Goal: Task Accomplishment & Management: Manage account settings

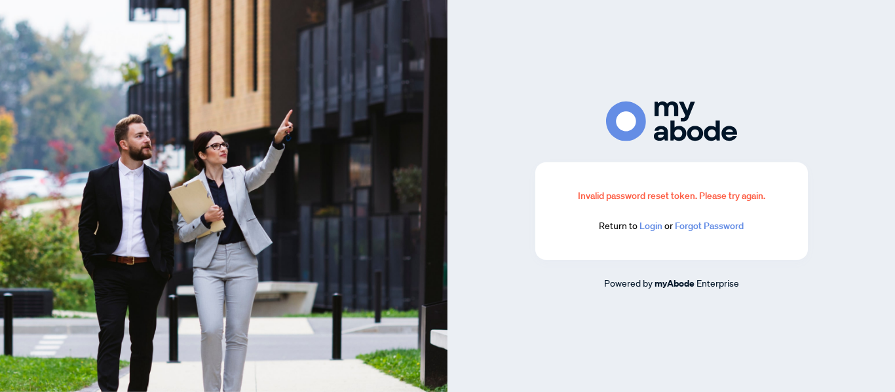
click at [652, 225] on link "Login" at bounding box center [651, 226] width 23 height 12
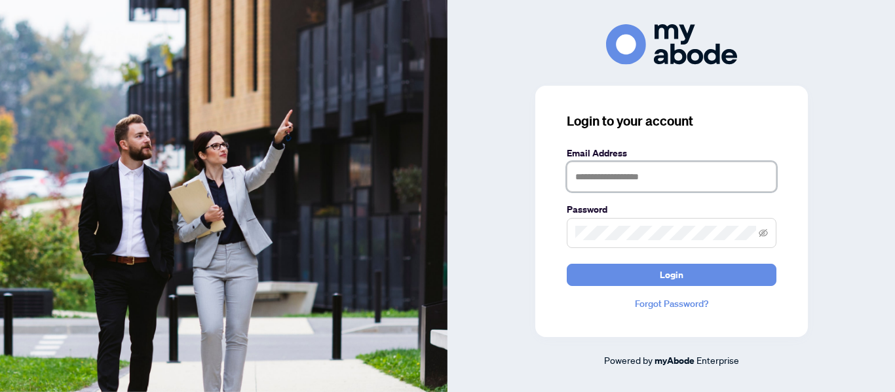
type input "**********"
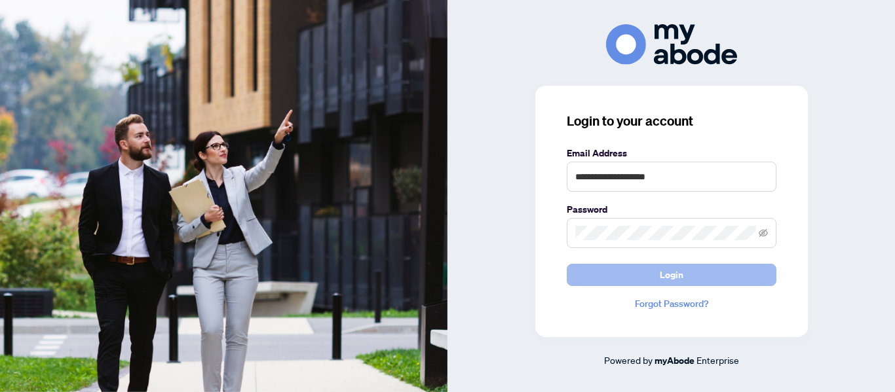
click at [674, 276] on span "Login" at bounding box center [672, 275] width 24 height 21
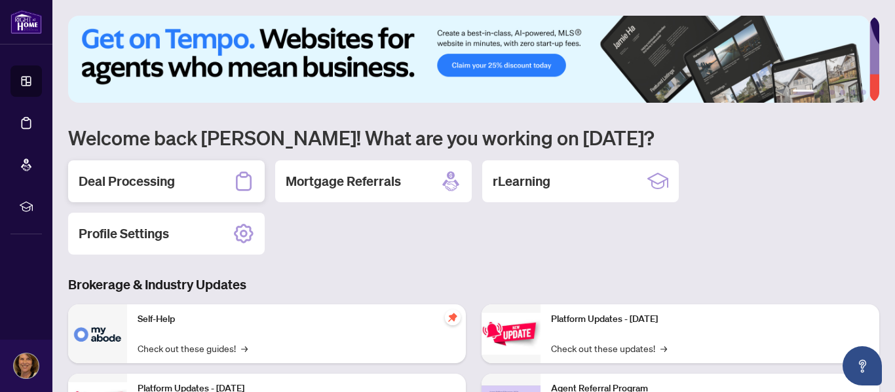
click at [144, 181] on h2 "Deal Processing" at bounding box center [127, 181] width 96 height 18
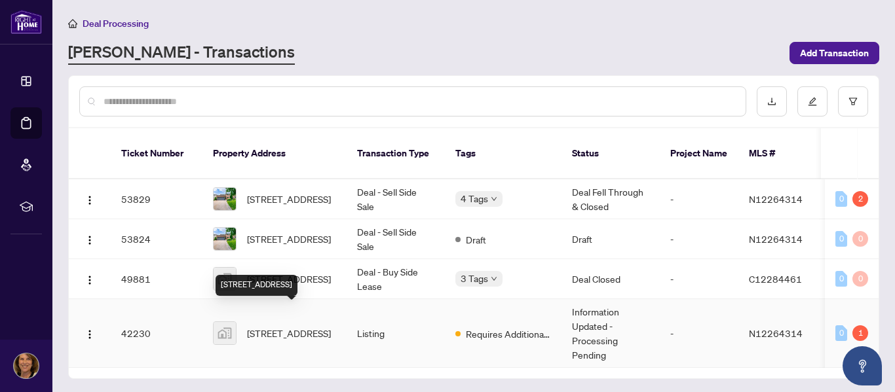
click at [261, 326] on span "[STREET_ADDRESS]" at bounding box center [289, 333] width 84 height 14
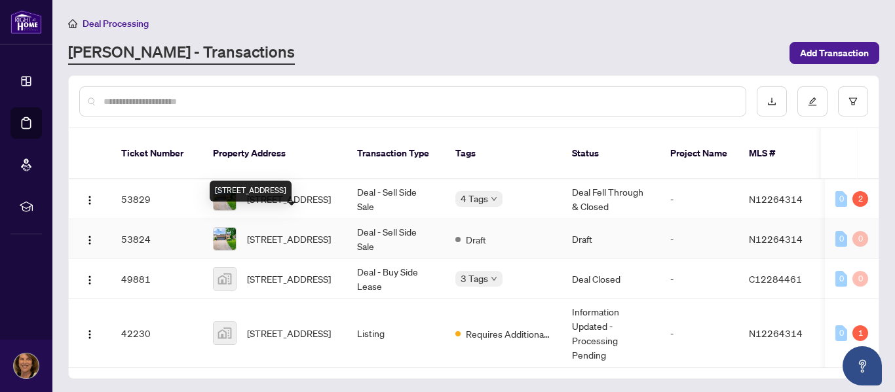
click at [292, 232] on span "[STREET_ADDRESS]" at bounding box center [289, 239] width 84 height 14
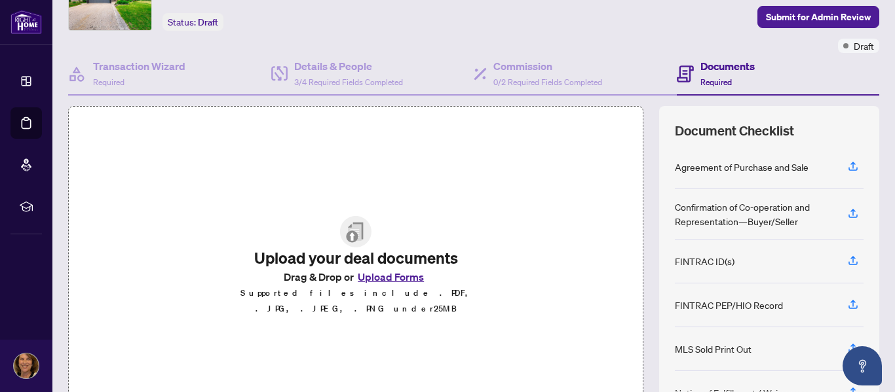
scroll to position [69, 0]
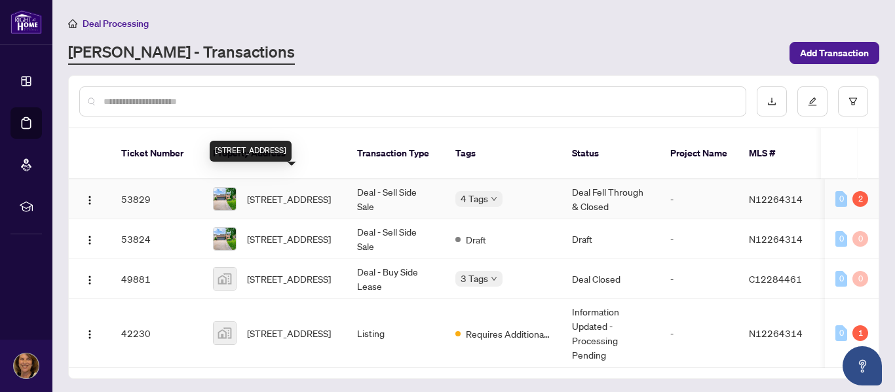
click at [311, 192] on span "[STREET_ADDRESS]" at bounding box center [289, 199] width 84 height 14
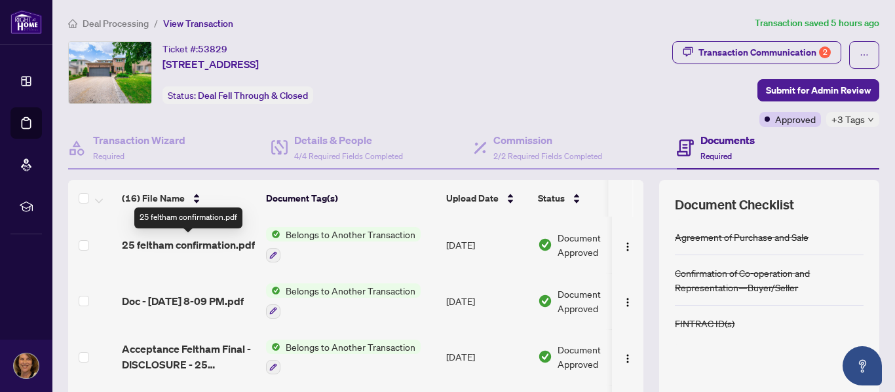
click at [237, 244] on span "25 feltham confirmation.pdf" at bounding box center [188, 245] width 133 height 16
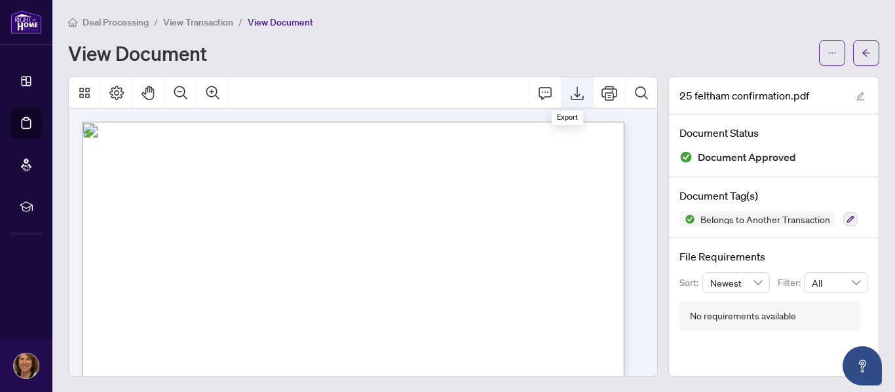
click at [569, 92] on icon "Export" at bounding box center [577, 93] width 16 height 16
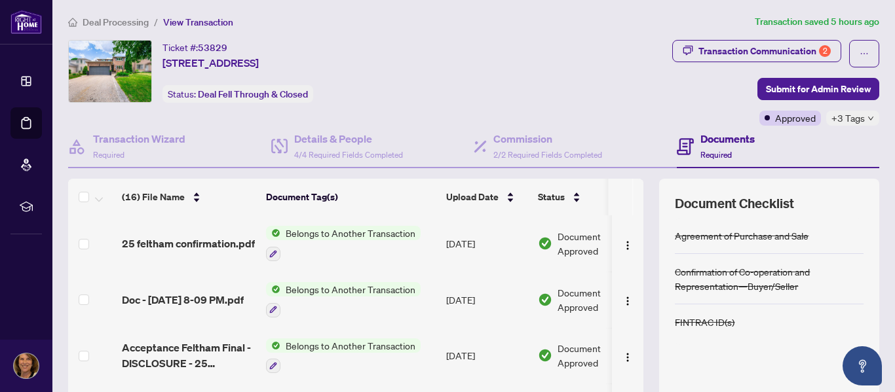
click at [339, 291] on span "Belongs to Another Transaction" at bounding box center [350, 289] width 140 height 14
click at [206, 292] on span "Doc - [DATE] 8-09 PM.pdf" at bounding box center [183, 300] width 122 height 16
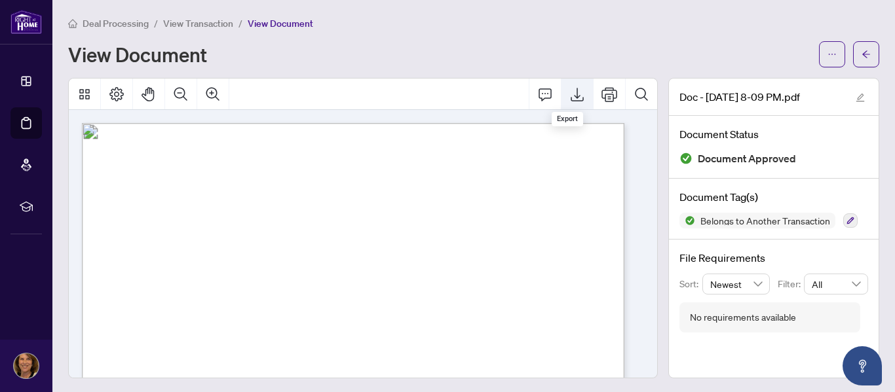
click at [569, 93] on icon "Export" at bounding box center [577, 94] width 16 height 16
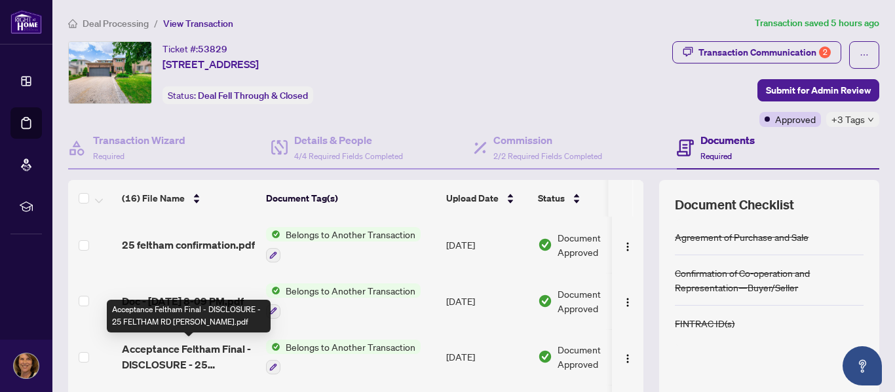
click at [162, 349] on span "Acceptance Feltham Final - DISCLOSURE - 25 FELTHAM RD [PERSON_NAME].pdf" at bounding box center [189, 356] width 134 height 31
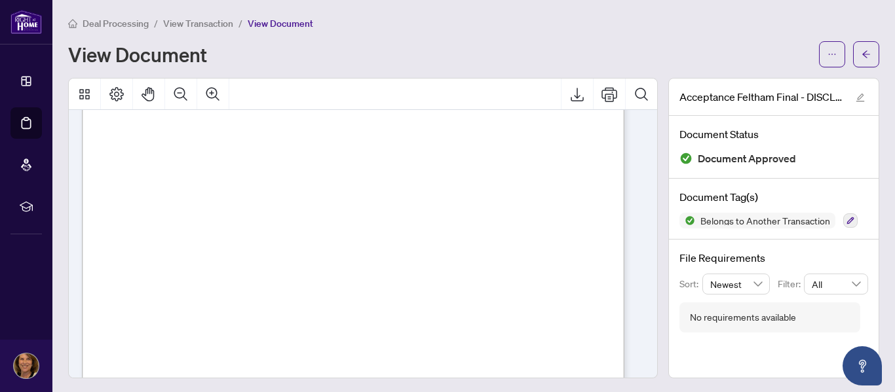
scroll to position [721, 0]
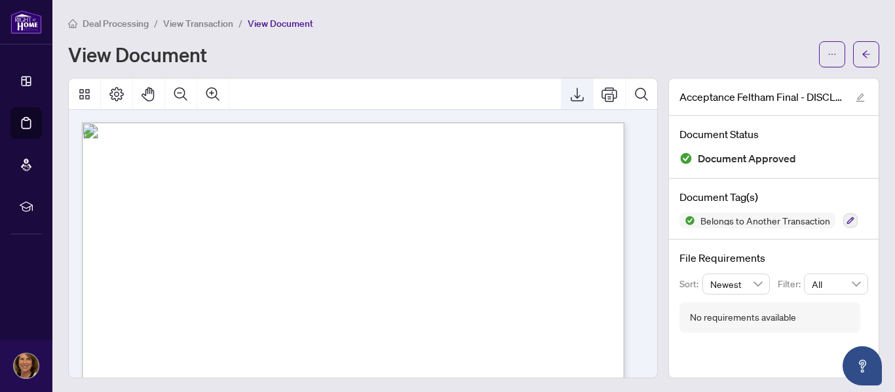
click at [569, 95] on icon "Export" at bounding box center [577, 94] width 16 height 16
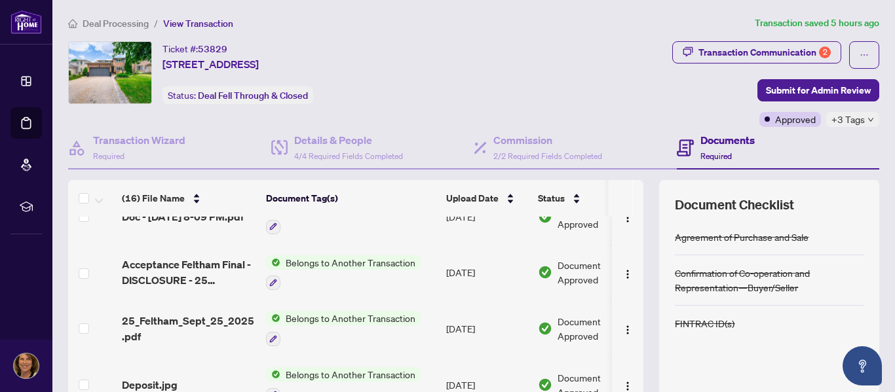
scroll to position [87, 0]
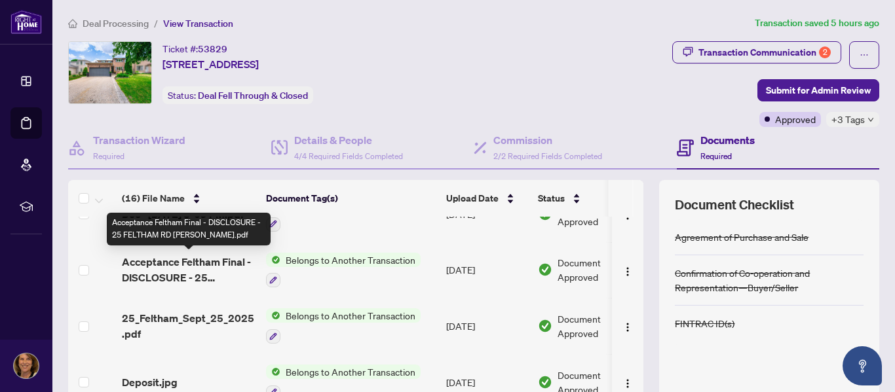
click at [223, 261] on span "Acceptance Feltham Final - DISCLOSURE - 25 FELTHAM RD [PERSON_NAME].pdf" at bounding box center [189, 269] width 134 height 31
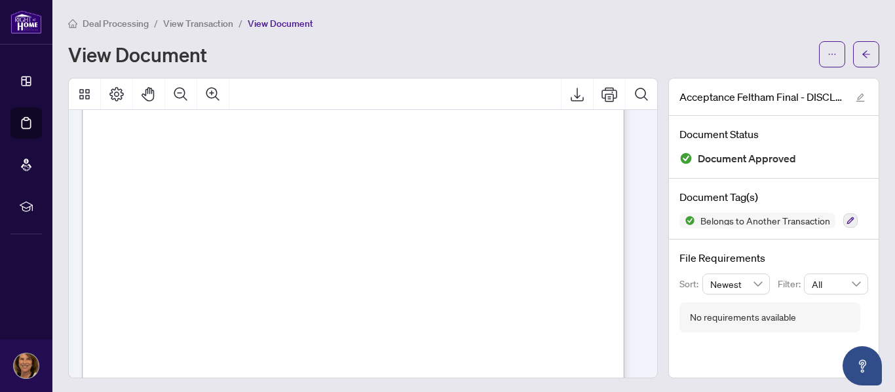
scroll to position [1594, 0]
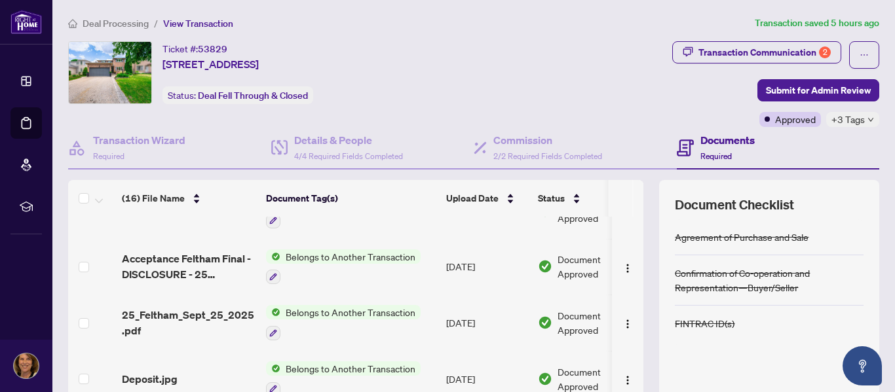
scroll to position [131, 0]
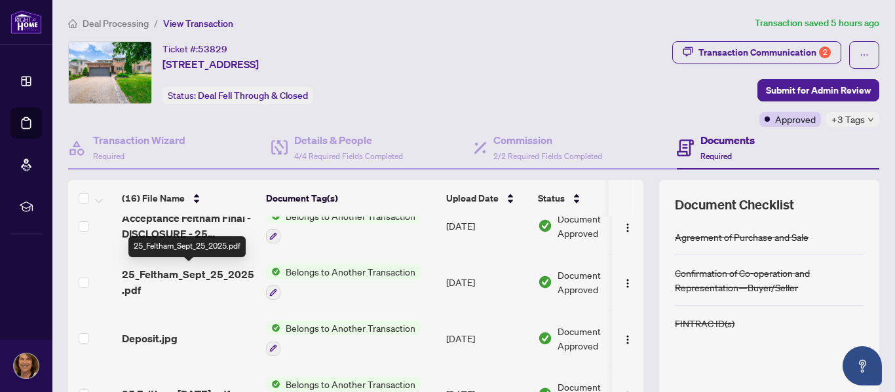
click at [202, 271] on span "25_Feltham_Sept_25_2025.pdf" at bounding box center [189, 282] width 134 height 31
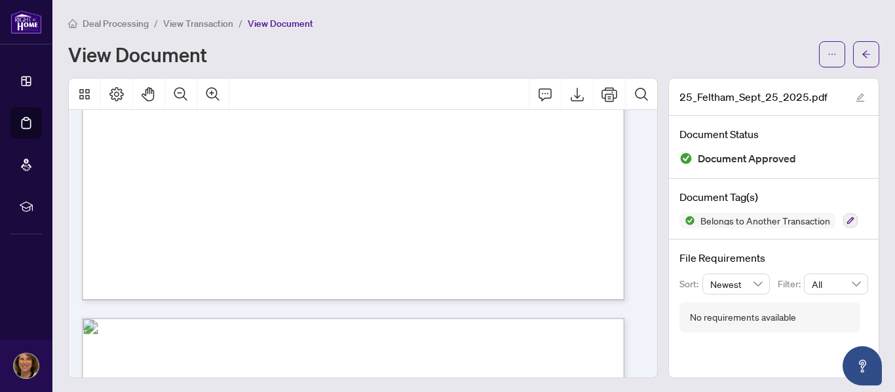
scroll to position [5520, 0]
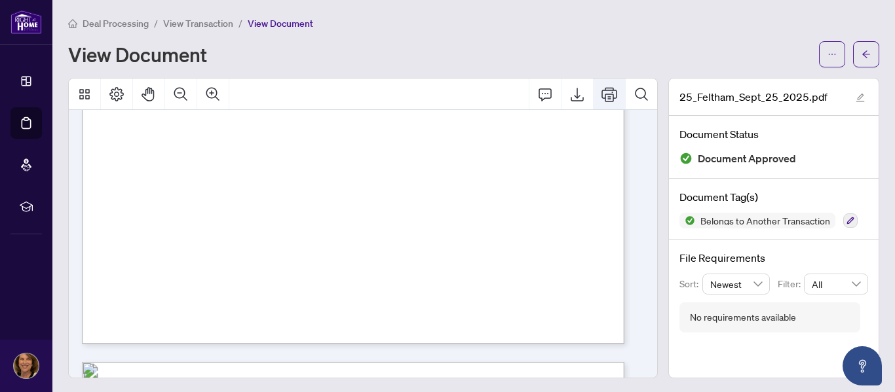
click at [602, 90] on icon "Print" at bounding box center [610, 94] width 16 height 16
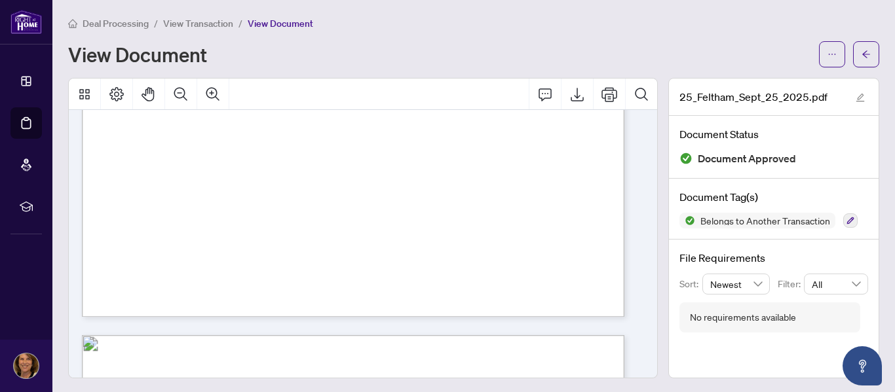
scroll to position [3947, 0]
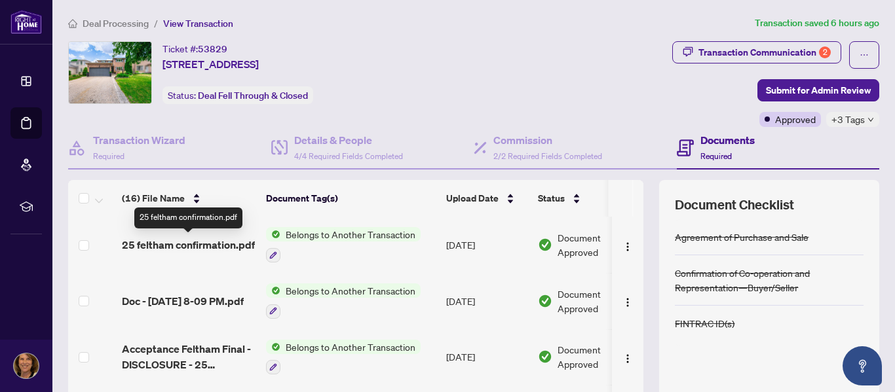
click at [235, 246] on span "25 feltham confirmation.pdf" at bounding box center [188, 245] width 133 height 16
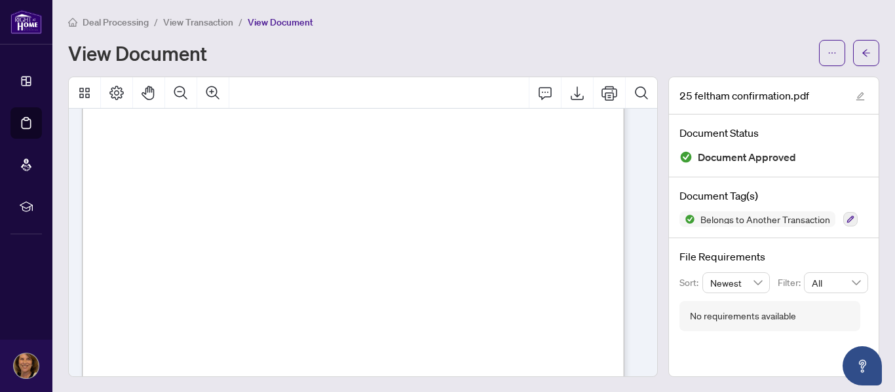
scroll to position [1070, 0]
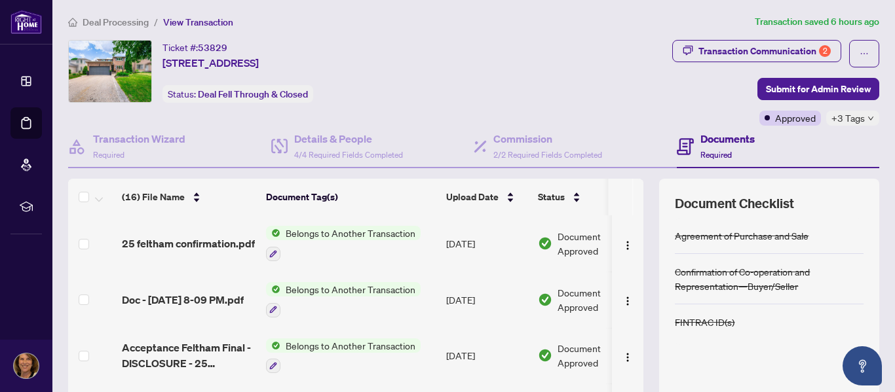
scroll to position [131, 0]
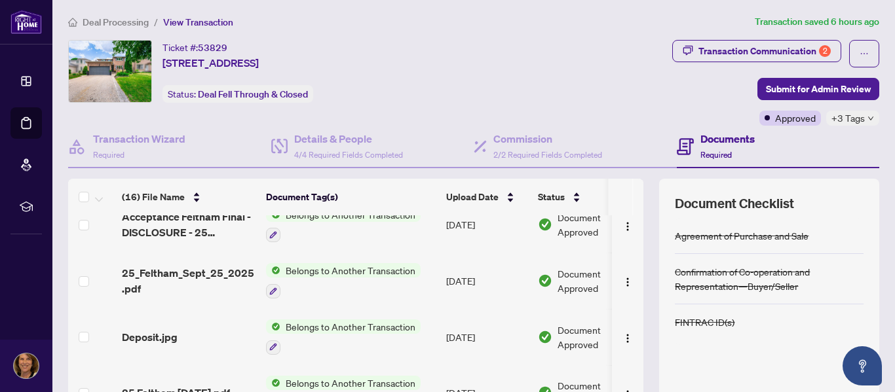
click at [368, 268] on span "Belongs to Another Transaction" at bounding box center [350, 270] width 140 height 14
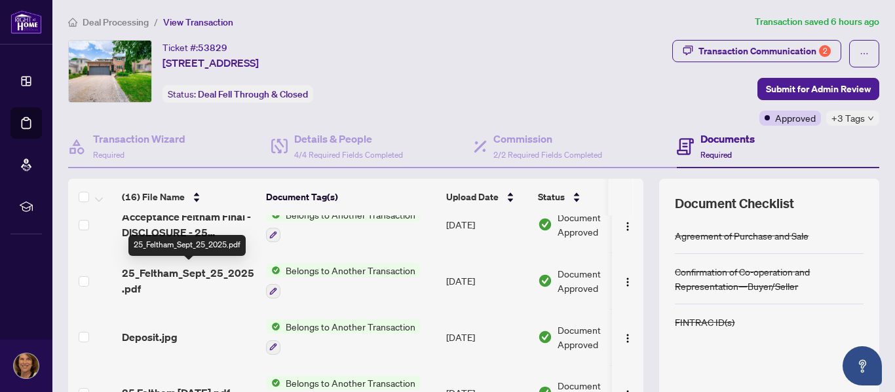
click at [235, 270] on span "25_Feltham_Sept_25_2025.pdf" at bounding box center [189, 280] width 134 height 31
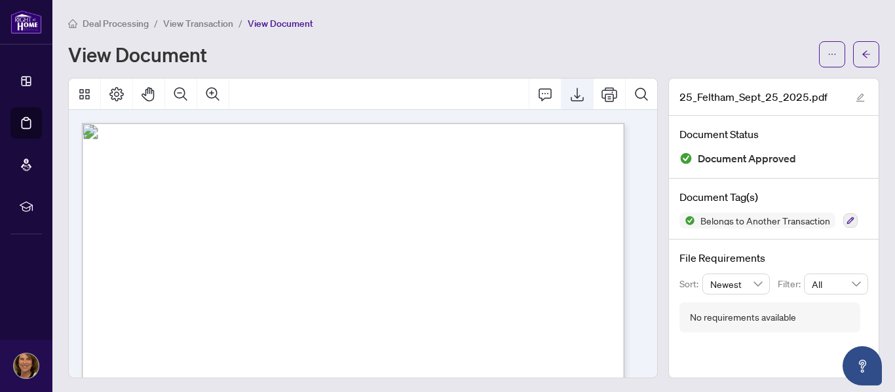
click at [569, 98] on icon "Export" at bounding box center [577, 94] width 16 height 16
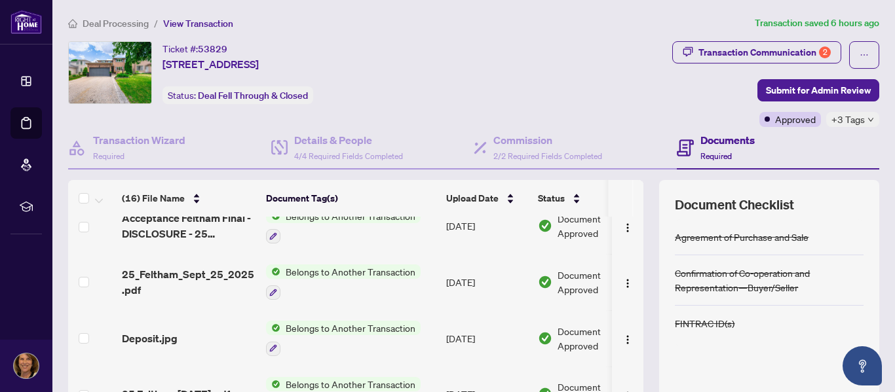
scroll to position [175, 0]
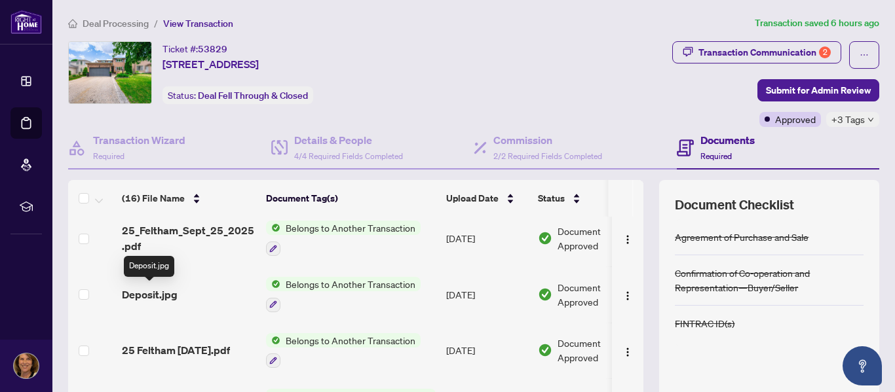
click at [149, 293] on span "Deposit.jpg" at bounding box center [150, 295] width 56 height 16
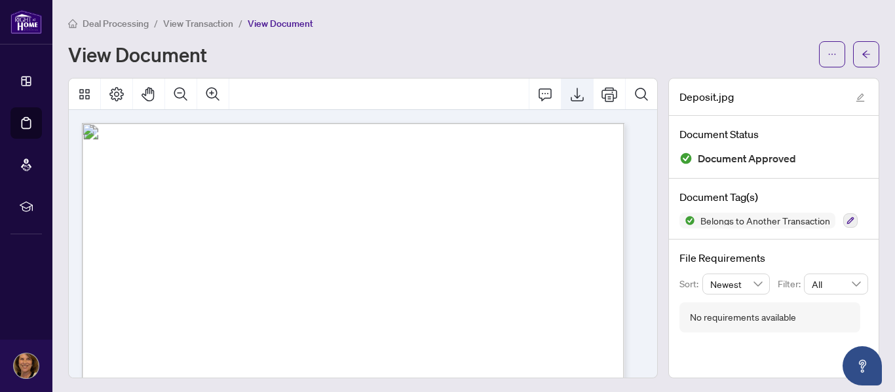
click at [569, 96] on icon "Export" at bounding box center [577, 94] width 16 height 16
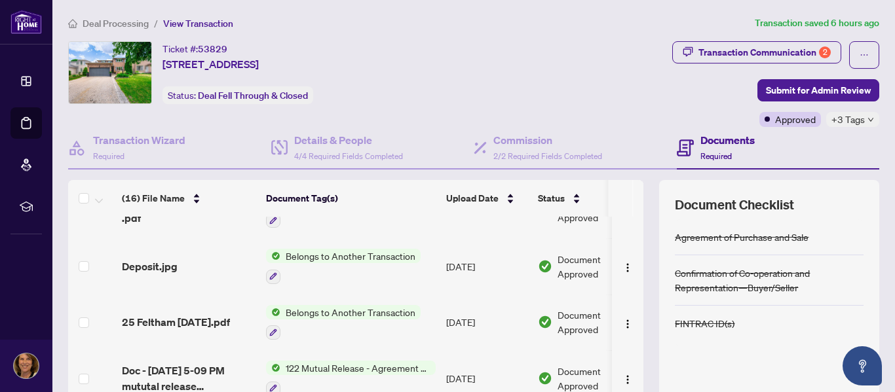
scroll to position [218, 0]
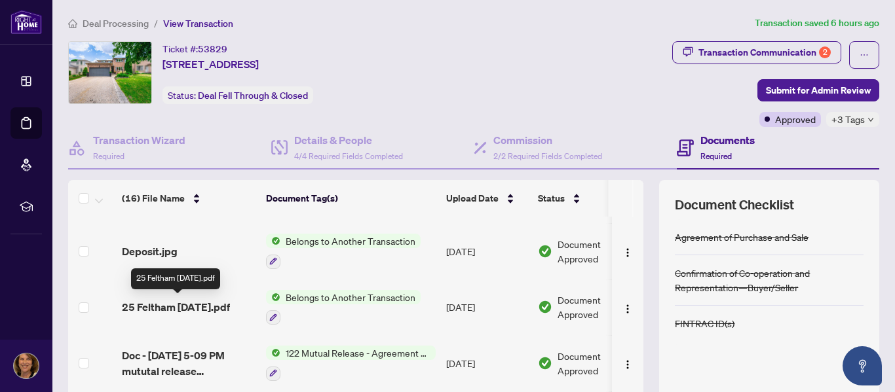
click at [176, 303] on span "25 Feltham [DATE].pdf" at bounding box center [176, 307] width 108 height 16
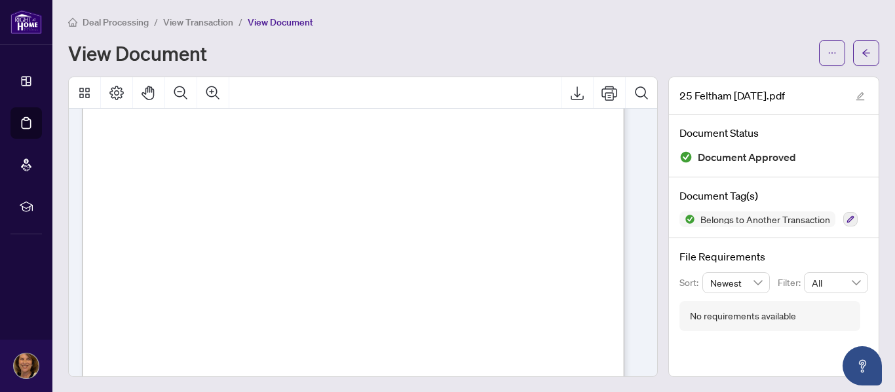
scroll to position [4209, 0]
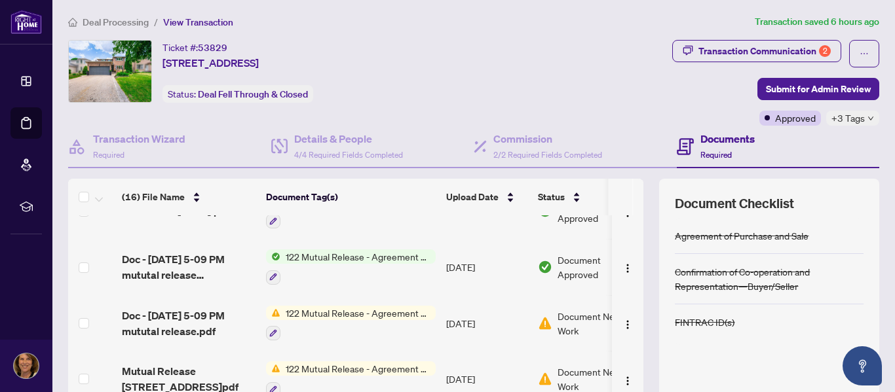
scroll to position [306, 0]
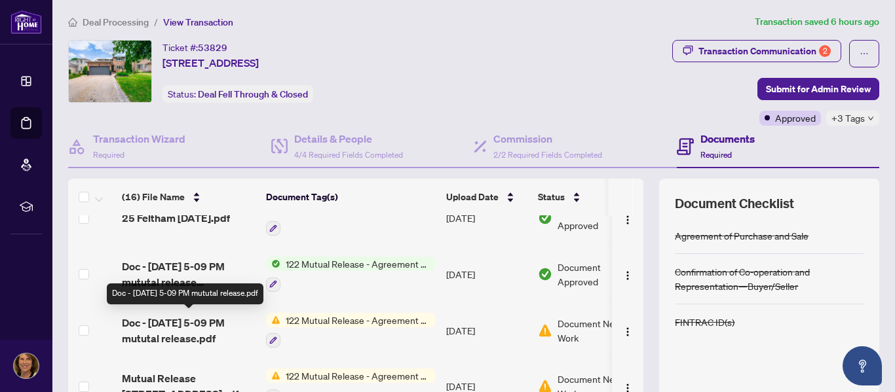
click at [189, 321] on span "Doc - [DATE] 5-09 PM mututal release.pdf" at bounding box center [189, 330] width 134 height 31
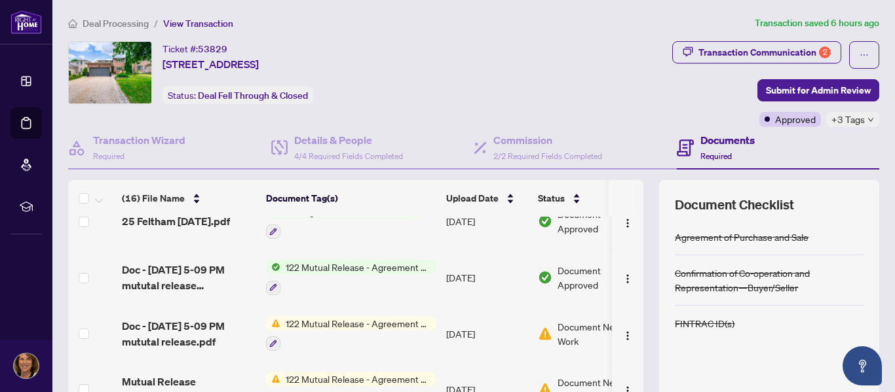
scroll to position [306, 0]
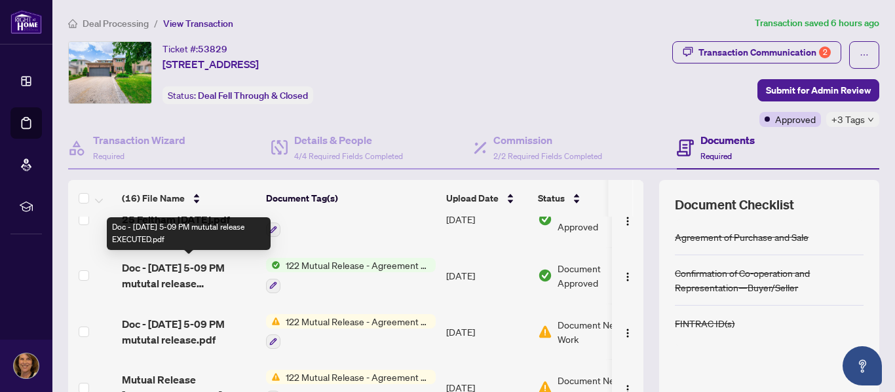
click at [183, 262] on span "Doc - [DATE] 5-09 PM mututal release EXECUTED.pdf" at bounding box center [189, 275] width 134 height 31
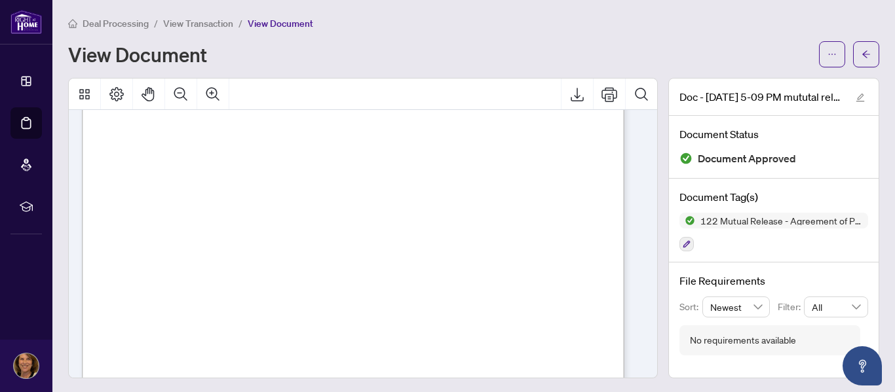
scroll to position [199, 0]
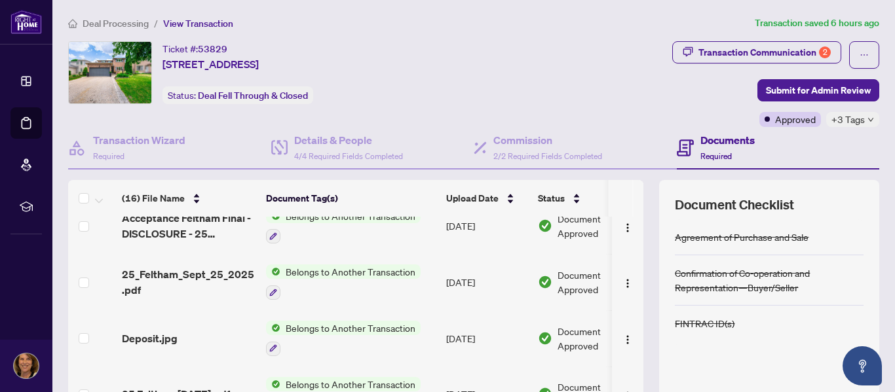
scroll to position [218, 0]
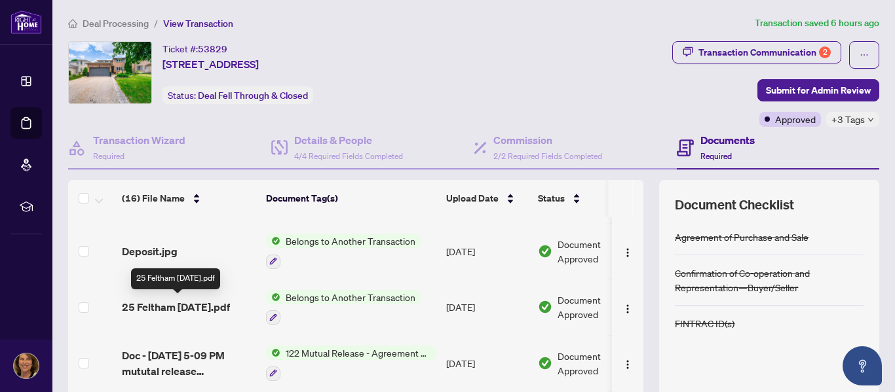
click at [209, 304] on span "25 Feltham [DATE].pdf" at bounding box center [176, 307] width 108 height 16
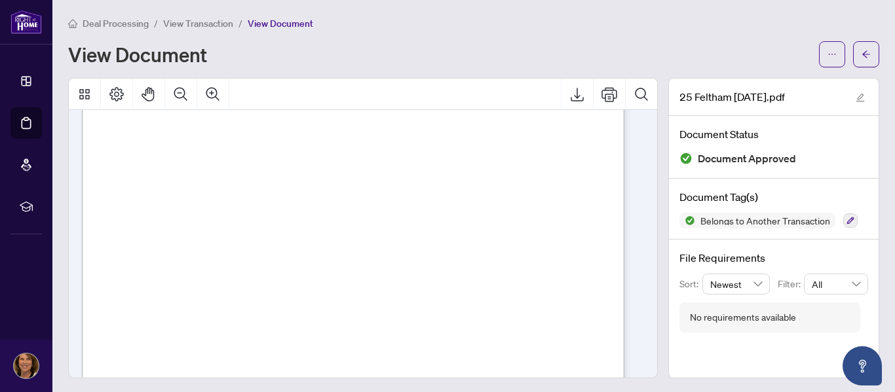
scroll to position [3101, 0]
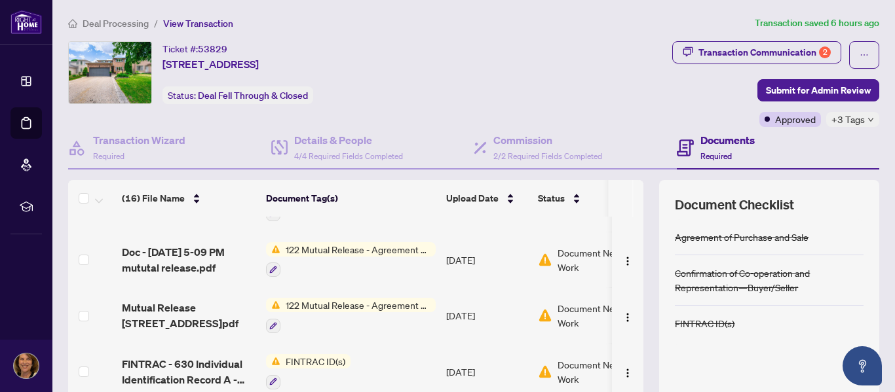
scroll to position [393, 0]
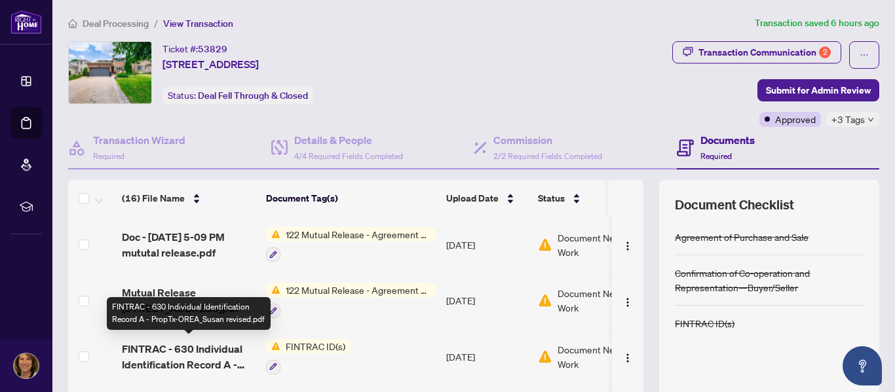
click at [155, 345] on span "FINTRAC - 630 Individual Identification Record A - PropTx-OREA_Susan revised.pdf" at bounding box center [189, 356] width 134 height 31
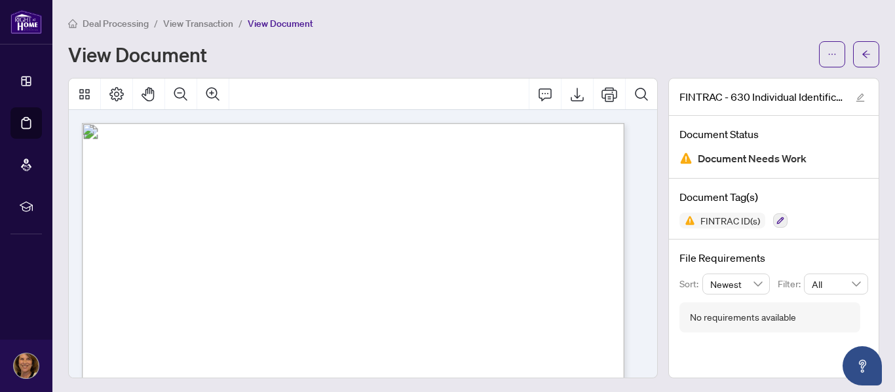
click at [261, 296] on span "Date Information Verified/Credit File Consulted:" at bounding box center [190, 298] width 141 height 9
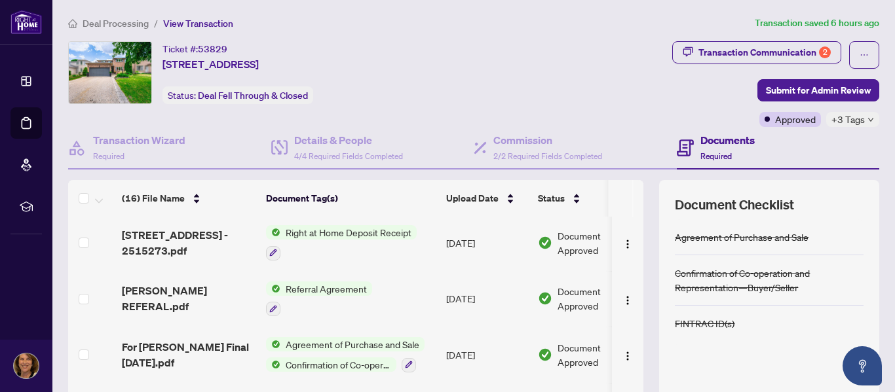
scroll to position [677, 0]
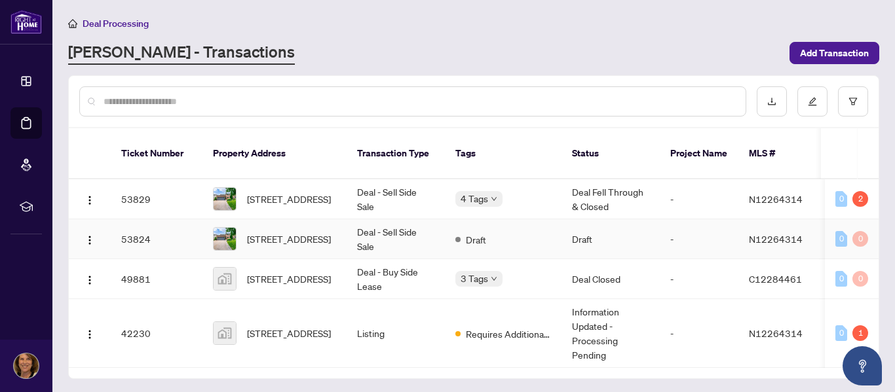
click at [145, 227] on td "53824" at bounding box center [157, 240] width 92 height 40
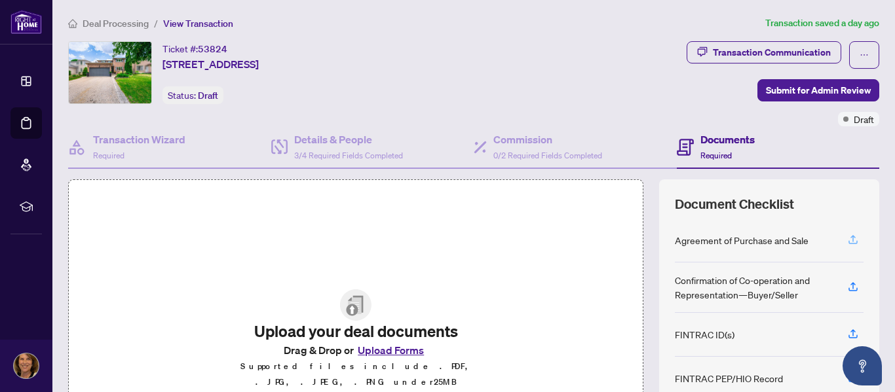
click at [847, 237] on icon "button" at bounding box center [853, 240] width 12 height 12
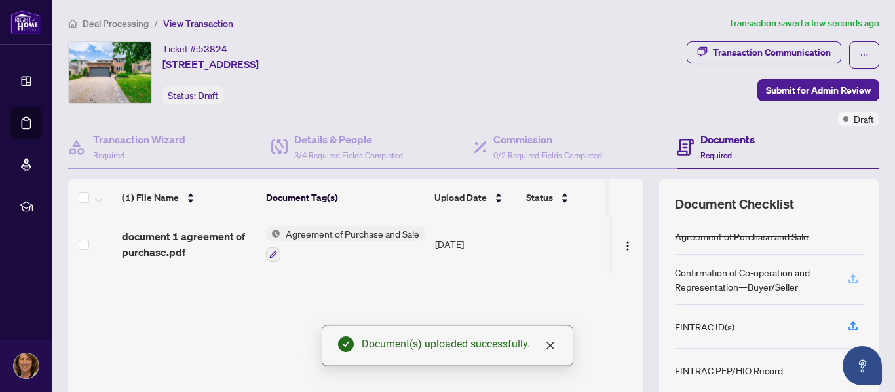
click at [847, 282] on icon "button" at bounding box center [853, 279] width 12 height 12
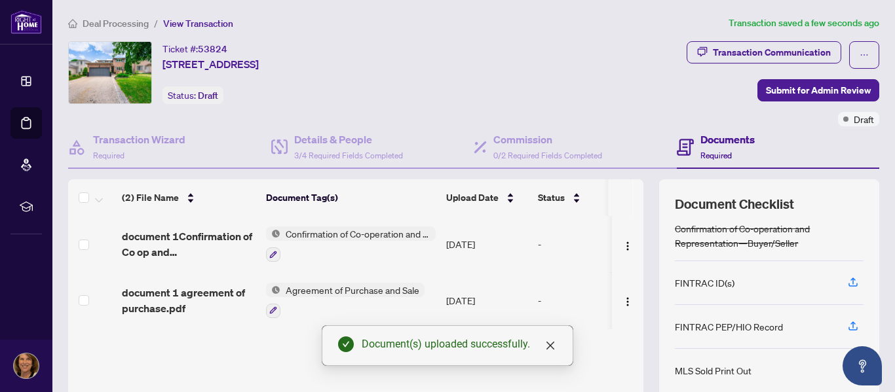
scroll to position [87, 0]
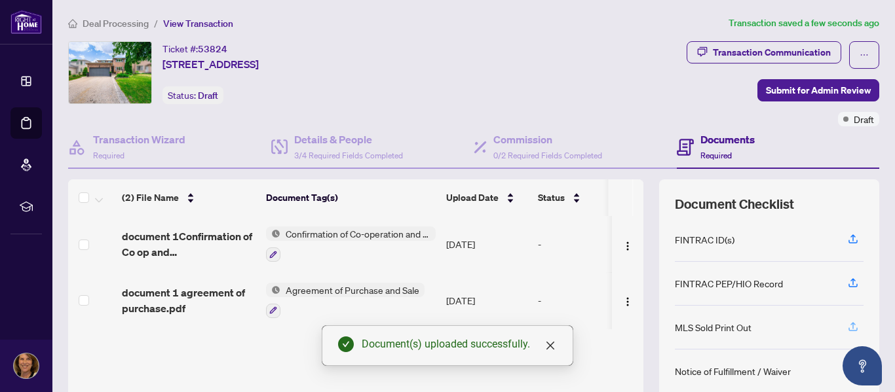
click at [851, 326] on icon "button" at bounding box center [853, 325] width 5 height 7
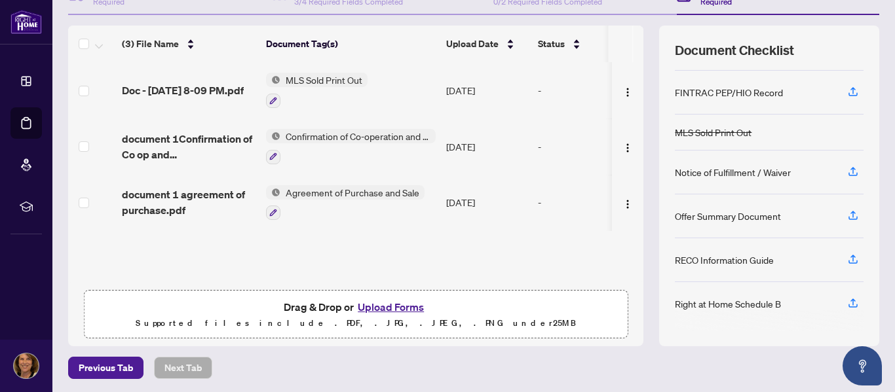
scroll to position [156, 0]
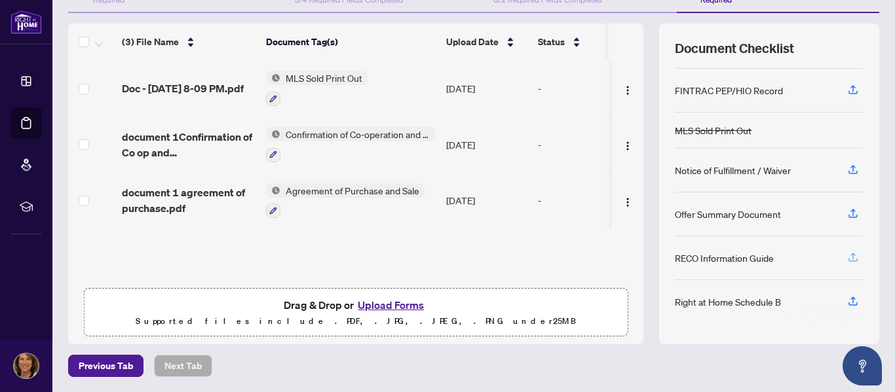
click at [847, 258] on icon "button" at bounding box center [853, 258] width 12 height 12
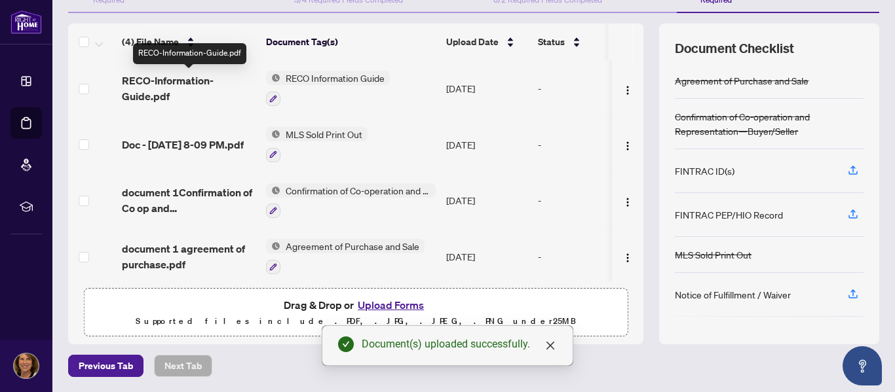
click at [144, 84] on span "RECO-Information-Guide.pdf" at bounding box center [189, 88] width 134 height 31
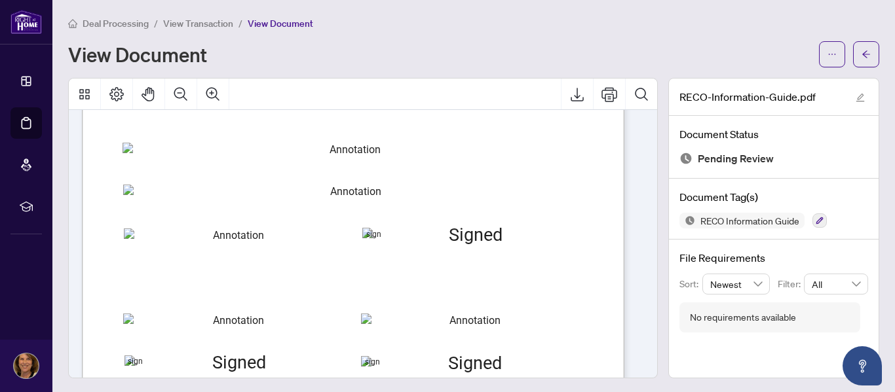
scroll to position [8605, 0]
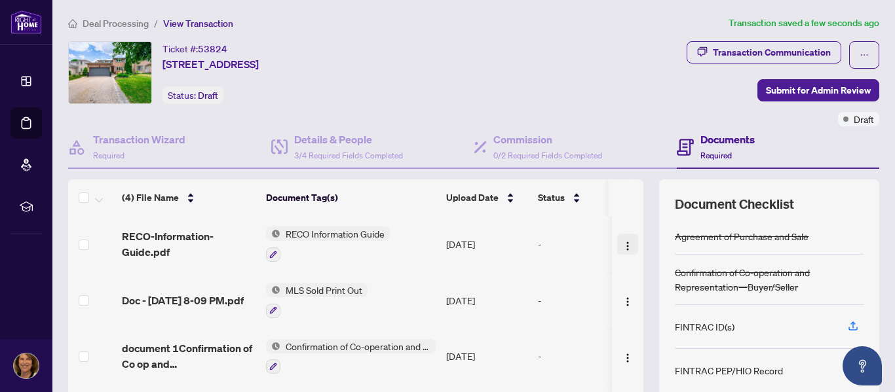
click at [622, 246] on img "button" at bounding box center [627, 246] width 10 height 10
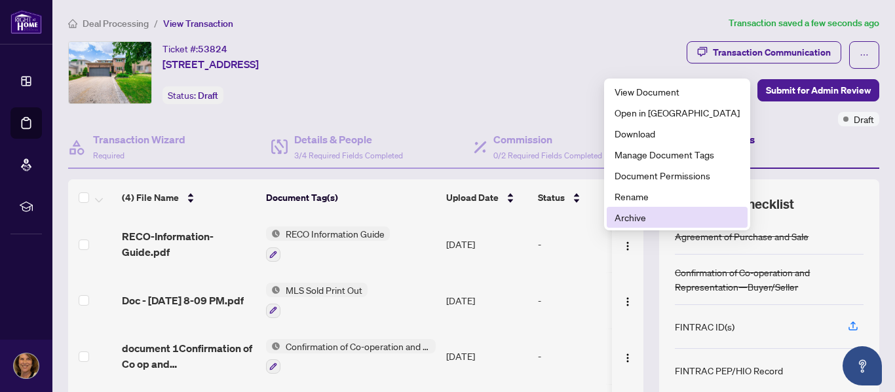
click at [622, 222] on span "Archive" at bounding box center [677, 217] width 125 height 14
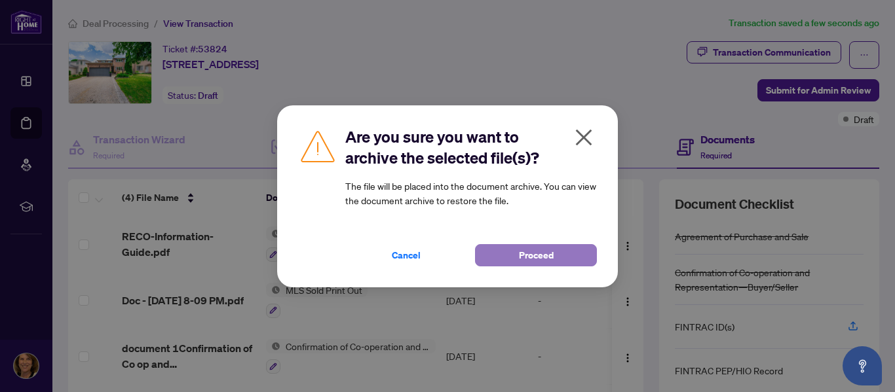
click at [505, 252] on button "Proceed" at bounding box center [536, 255] width 122 height 22
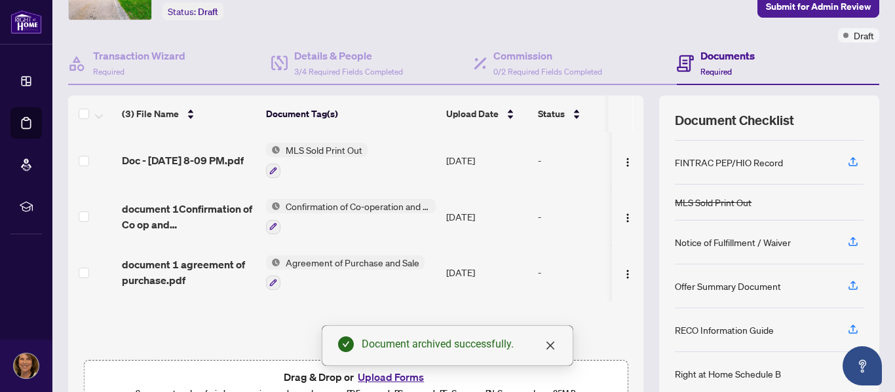
scroll to position [87, 0]
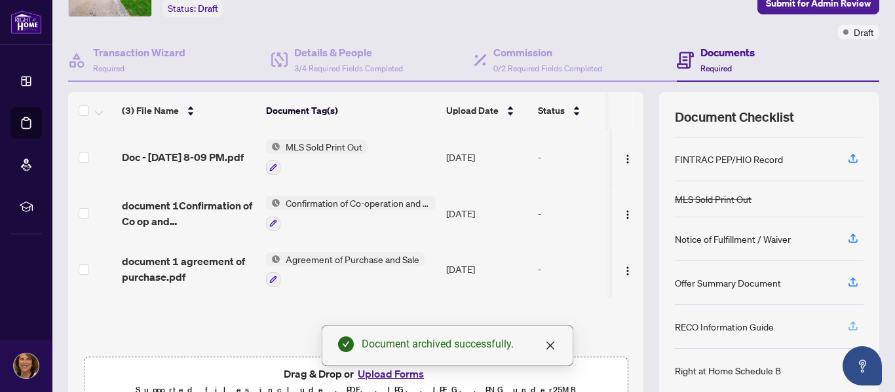
click at [849, 330] on icon "button" at bounding box center [853, 328] width 9 height 3
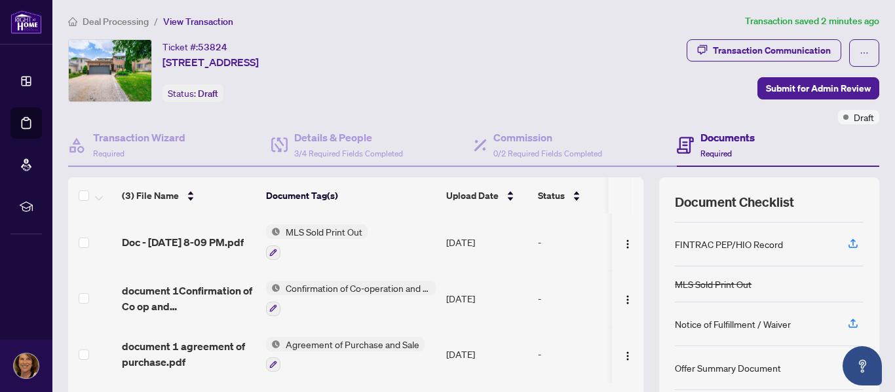
scroll to position [0, 0]
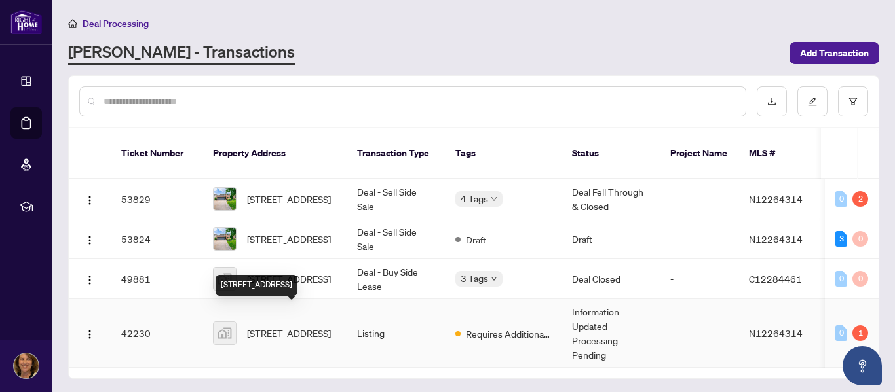
click at [289, 326] on span "[STREET_ADDRESS]" at bounding box center [289, 333] width 84 height 14
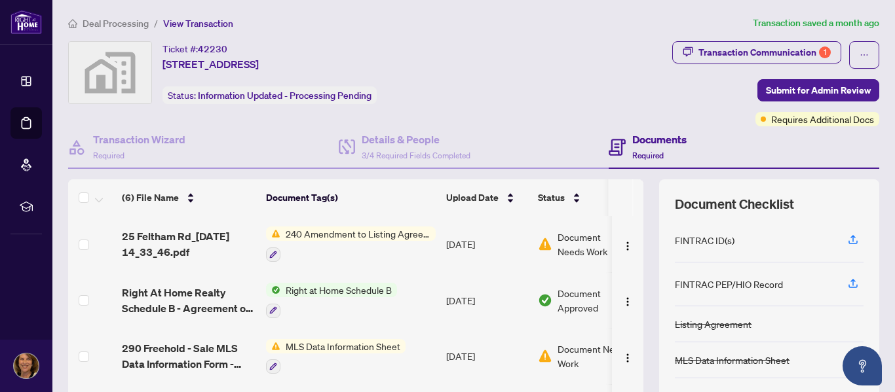
click at [356, 290] on span "Right at Home Schedule B" at bounding box center [338, 290] width 117 height 14
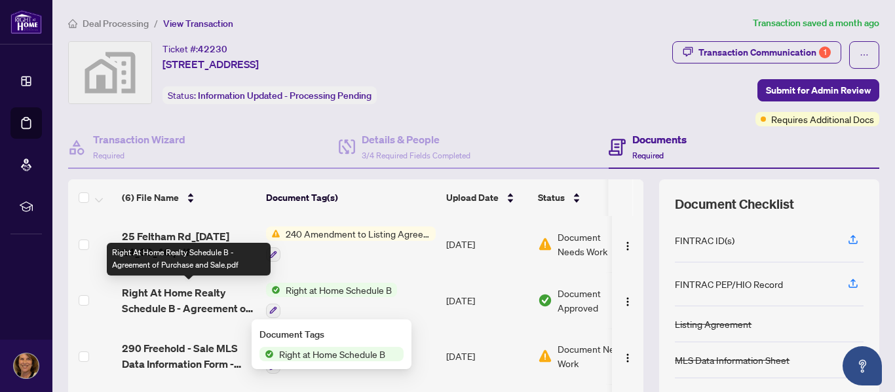
click at [193, 293] on span "Right At Home Realty Schedule B - Agreement of Purchase and Sale.pdf" at bounding box center [189, 300] width 134 height 31
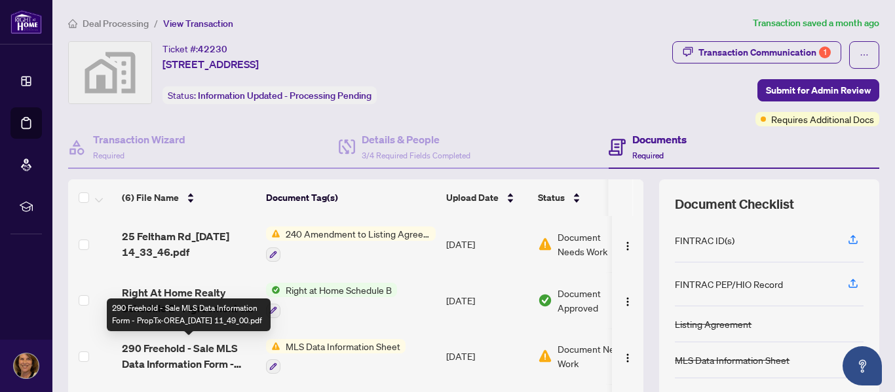
click at [198, 347] on span "290 Freehold - Sale MLS Data Information Form - PropTx-OREA_[DATE] 11_49_00.pdf" at bounding box center [189, 356] width 134 height 31
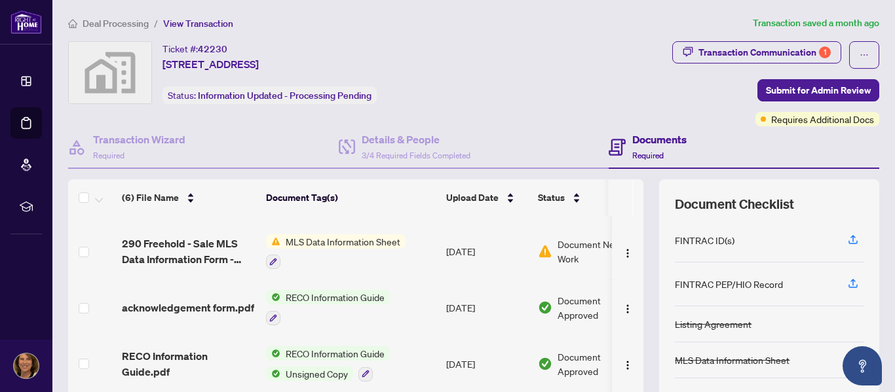
scroll to position [119, 0]
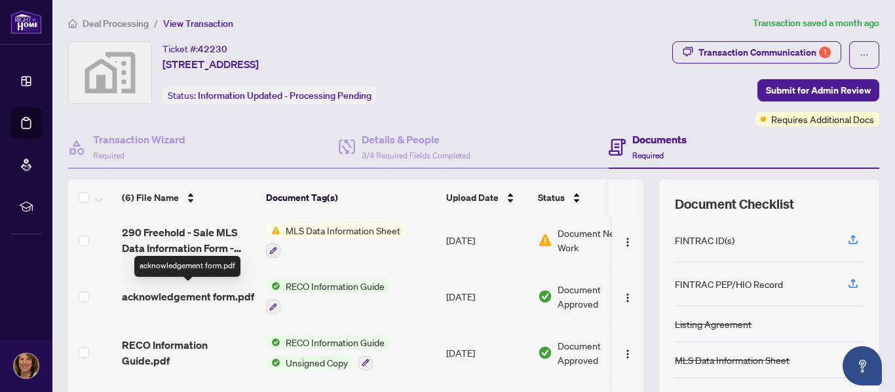
click at [233, 294] on span "acknowledgement form.pdf" at bounding box center [188, 297] width 132 height 16
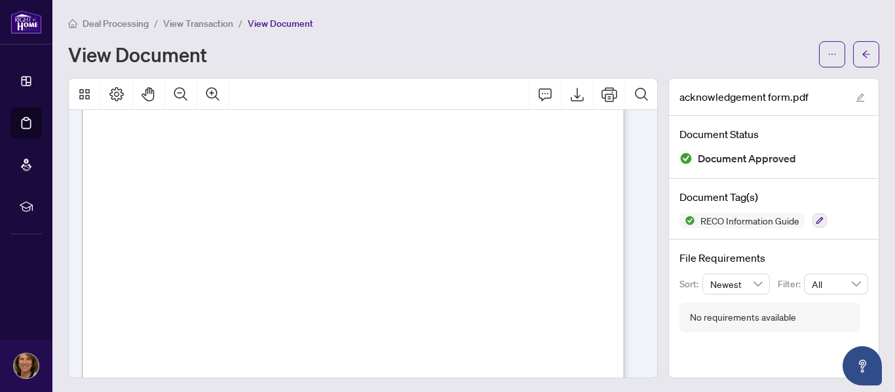
scroll to position [87, 0]
click at [571, 95] on icon "Export" at bounding box center [577, 95] width 13 height 14
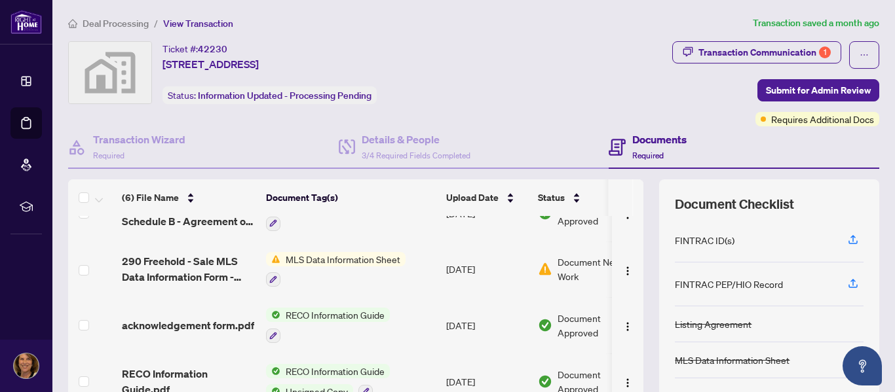
scroll to position [119, 0]
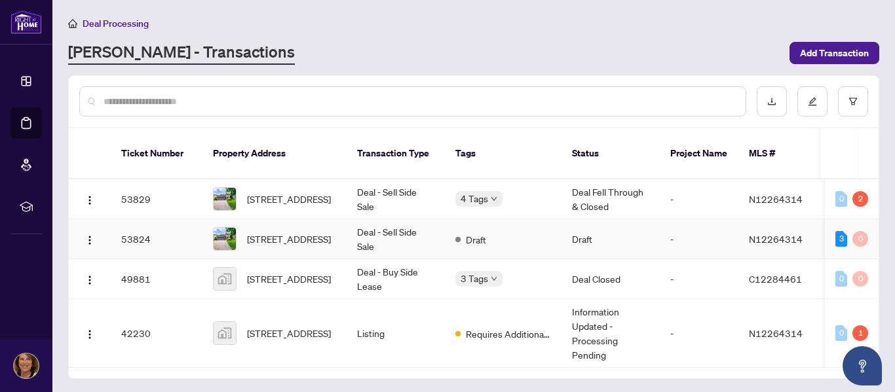
click at [180, 227] on td "53824" at bounding box center [157, 240] width 92 height 40
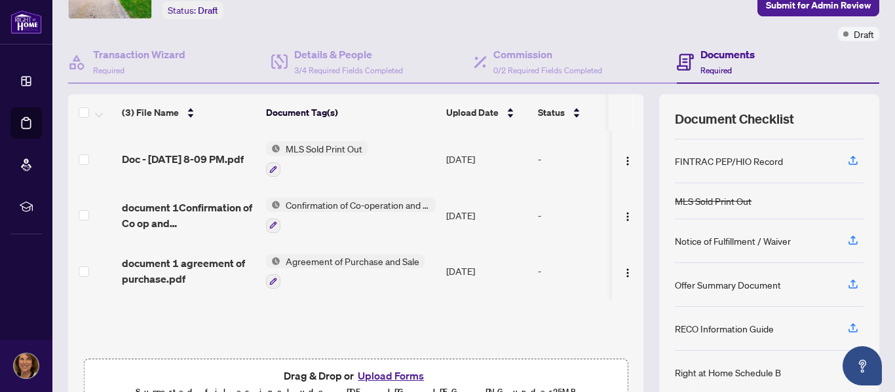
scroll to position [87, 0]
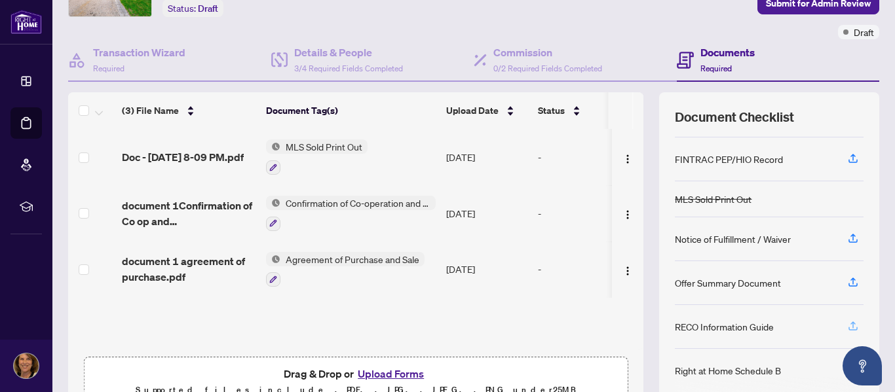
click at [847, 326] on icon "button" at bounding box center [853, 326] width 12 height 12
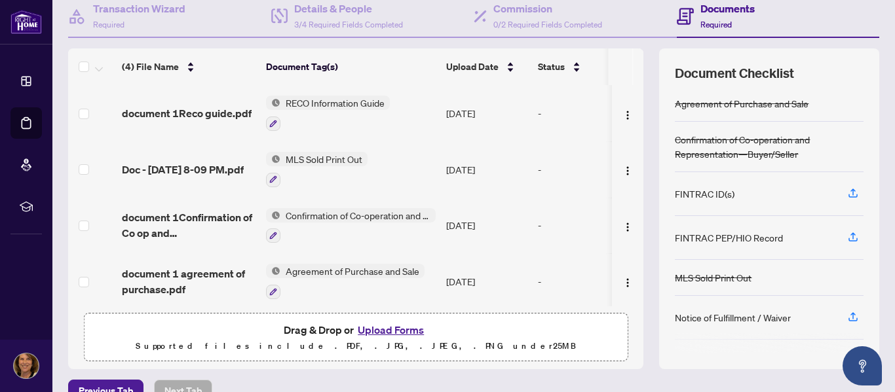
scroll to position [0, 0]
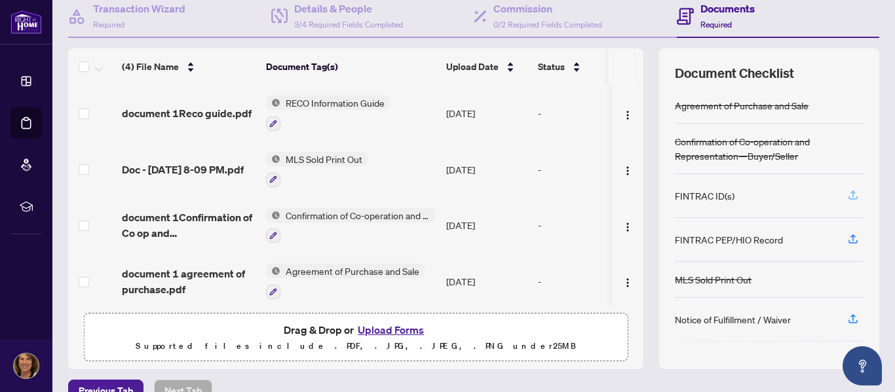
click at [847, 197] on icon "button" at bounding box center [853, 195] width 12 height 12
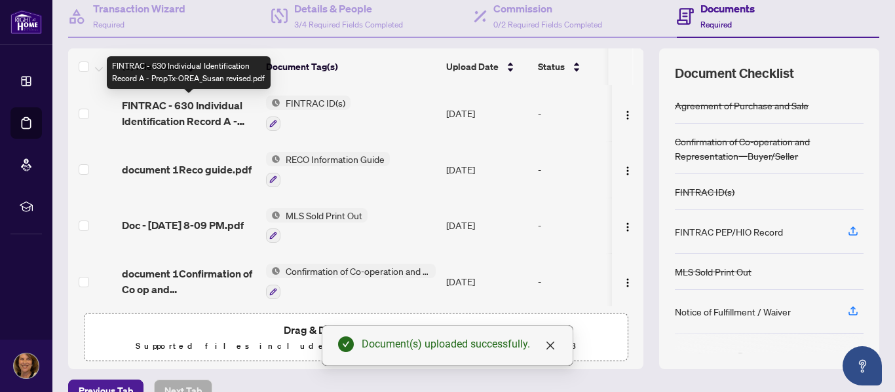
click at [227, 105] on span "FINTRAC - 630 Individual Identification Record A - PropTx-OREA_Susan revised.pdf" at bounding box center [189, 113] width 134 height 31
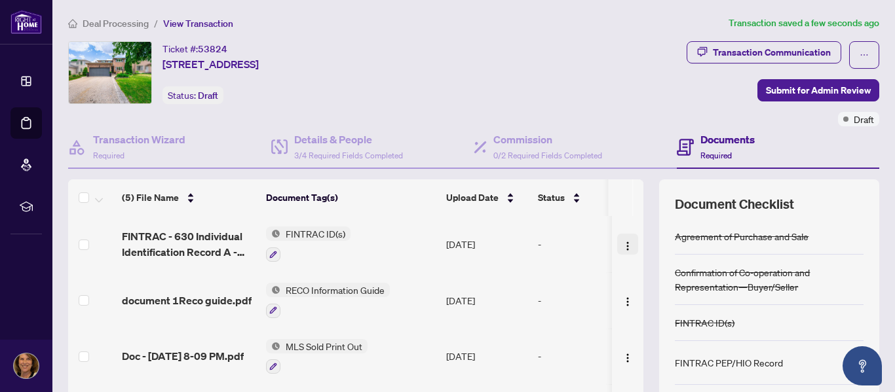
click at [622, 244] on img "button" at bounding box center [627, 246] width 10 height 10
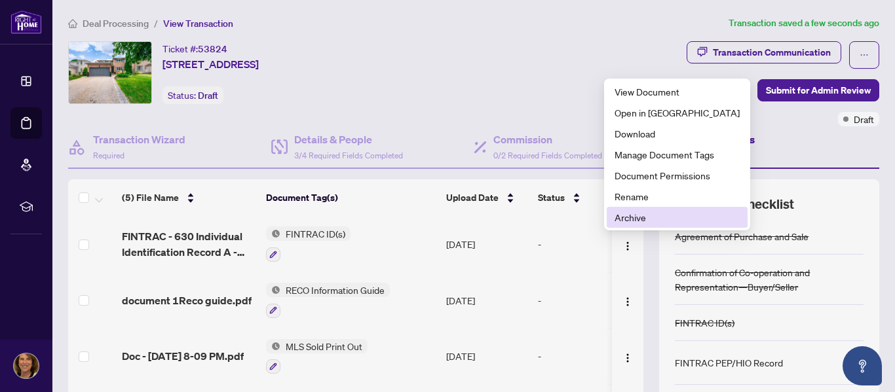
click at [623, 220] on span "Archive" at bounding box center [677, 217] width 125 height 14
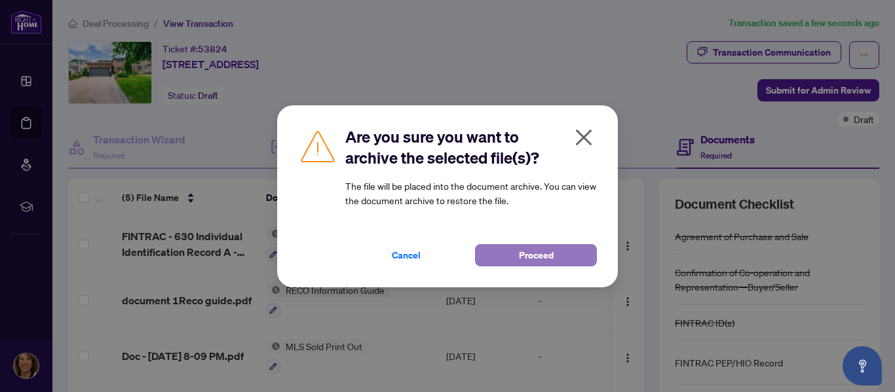
click at [566, 259] on button "Proceed" at bounding box center [536, 255] width 122 height 22
